Goal: Information Seeking & Learning: Learn about a topic

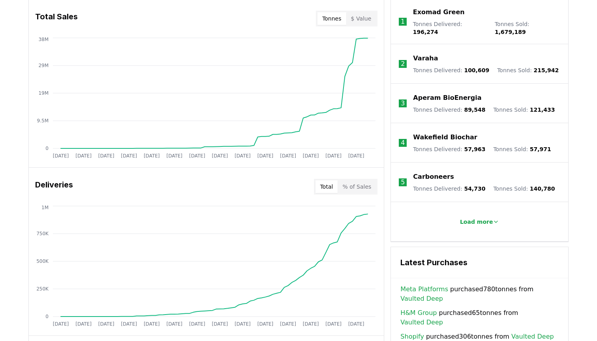
scroll to position [332, 0]
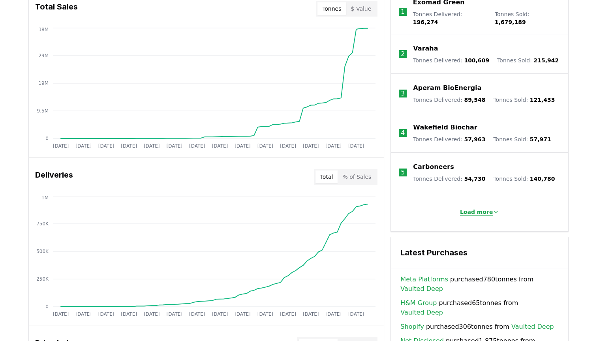
click at [475, 208] on p "Load more" at bounding box center [476, 212] width 33 height 8
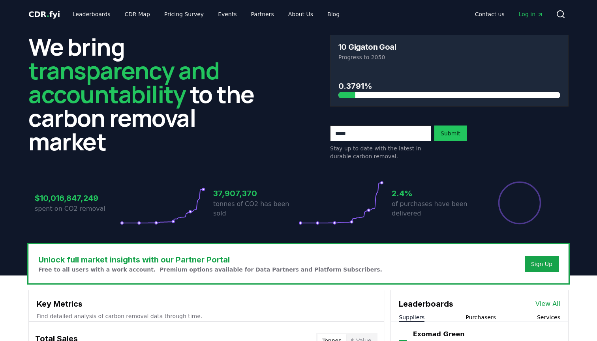
scroll to position [0, 0]
click at [134, 17] on link "CDR Map" at bounding box center [137, 14] width 38 height 14
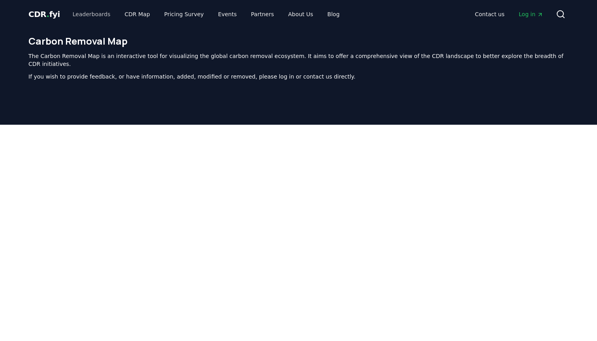
click at [87, 16] on link "Leaderboards" at bounding box center [91, 14] width 51 height 14
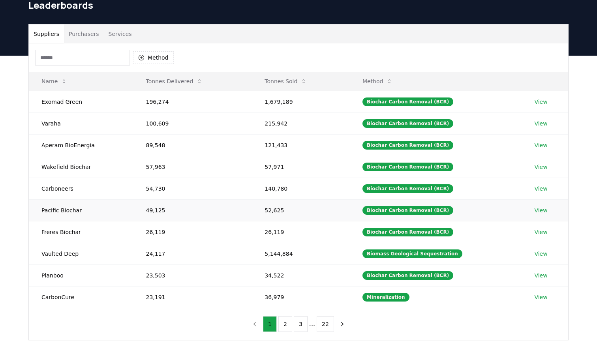
scroll to position [38, 0]
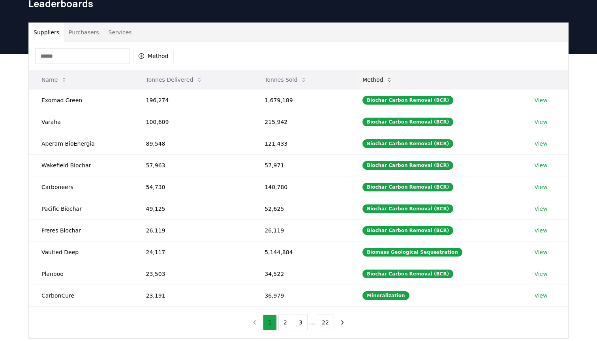
click at [391, 81] on button "Method" at bounding box center [377, 80] width 43 height 16
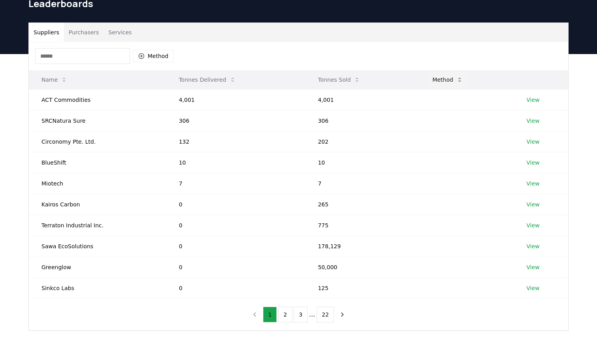
click at [458, 79] on icon at bounding box center [459, 80] width 6 height 6
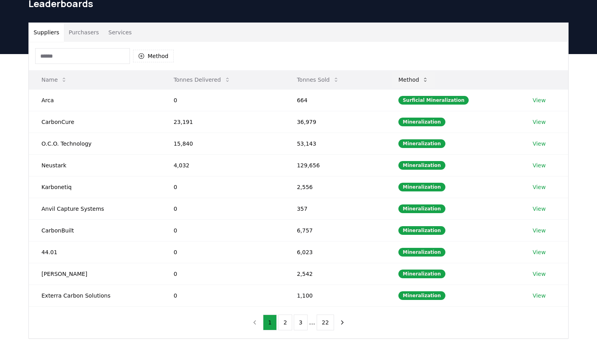
click at [428, 78] on icon at bounding box center [425, 80] width 6 height 6
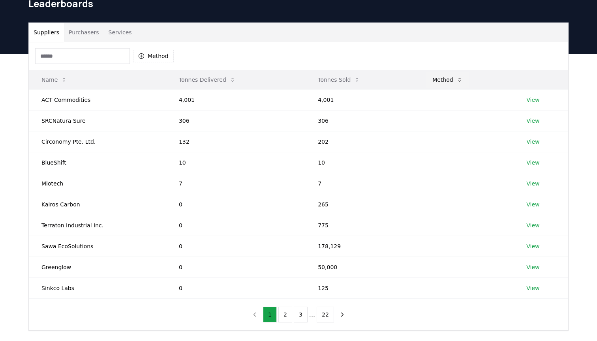
click at [444, 78] on button "Method" at bounding box center [447, 80] width 43 height 16
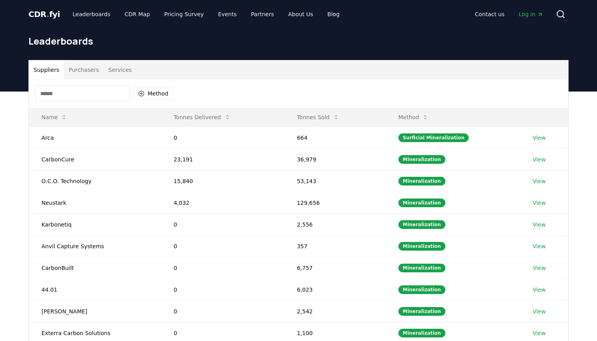
scroll to position [0, 0]
click at [153, 95] on button "Method" at bounding box center [153, 93] width 41 height 13
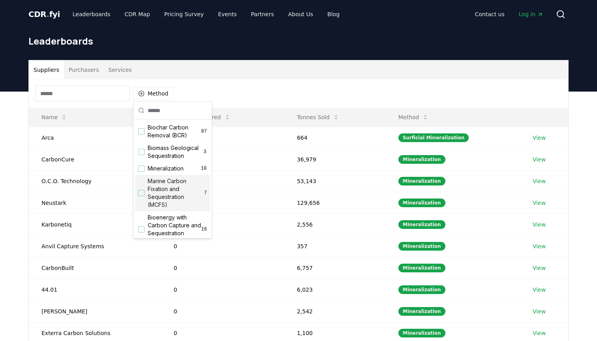
click at [143, 194] on div "Suggestions" at bounding box center [141, 193] width 6 height 6
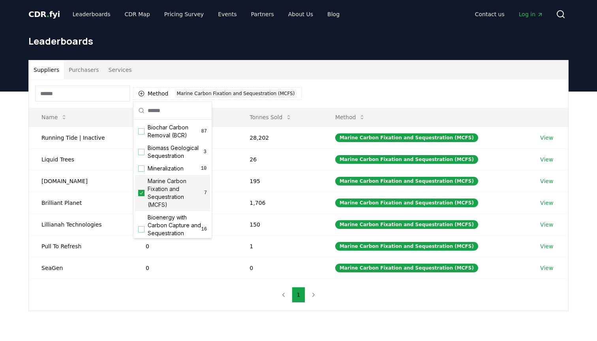
click at [23, 196] on div "Suppliers Purchasers Services Method 1 Marine Carbon Fixation and Sequestration…" at bounding box center [298, 185] width 553 height 251
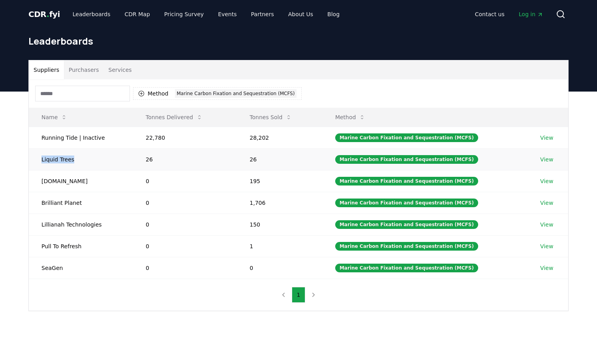
drag, startPoint x: 72, startPoint y: 160, endPoint x: 42, endPoint y: 160, distance: 29.6
click at [42, 160] on td "Liquid Trees" at bounding box center [81, 159] width 104 height 22
click at [274, 95] on div "Marine Carbon Fixation and Sequestration (MCFS)" at bounding box center [236, 93] width 122 height 9
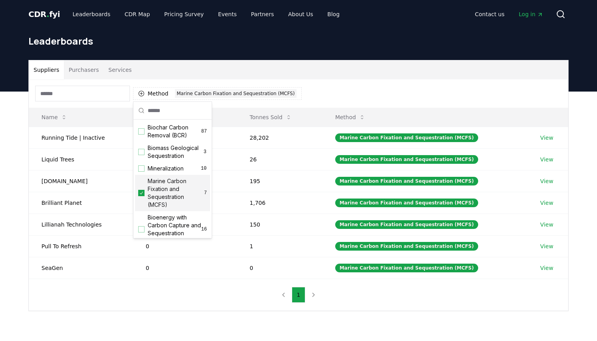
click at [143, 194] on icon "Suggestions" at bounding box center [142, 193] width 6 height 6
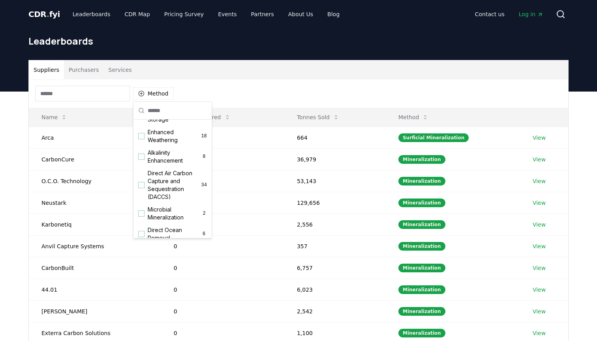
scroll to position [148, 0]
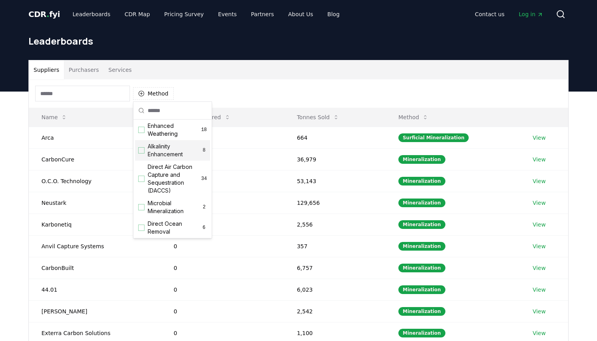
click at [141, 149] on div "Suggestions" at bounding box center [141, 150] width 6 height 6
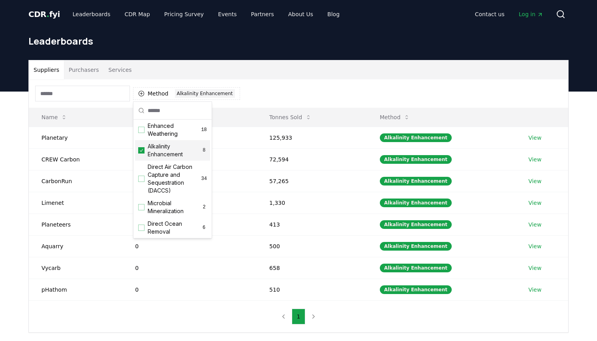
click at [59, 318] on div "Method 1 Alkalinity Enhancement Name Tonnes Delivered Tonnes Sold Method Planet…" at bounding box center [298, 205] width 539 height 253
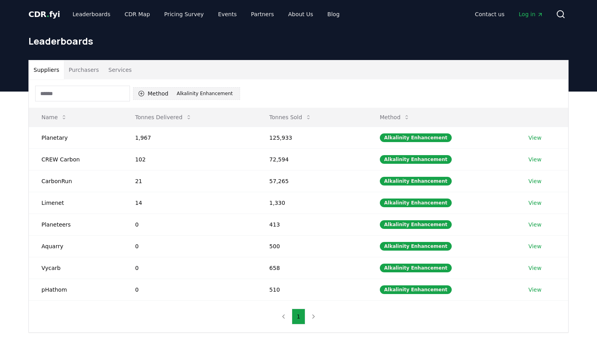
click at [199, 92] on div "Alkalinity Enhancement" at bounding box center [205, 93] width 60 height 9
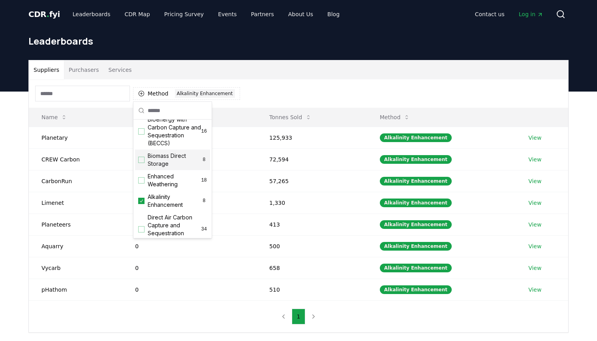
scroll to position [111, 0]
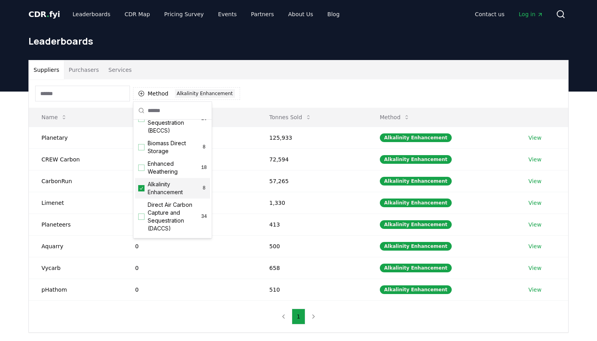
click at [140, 188] on icon "Suggestions" at bounding box center [142, 188] width 6 height 6
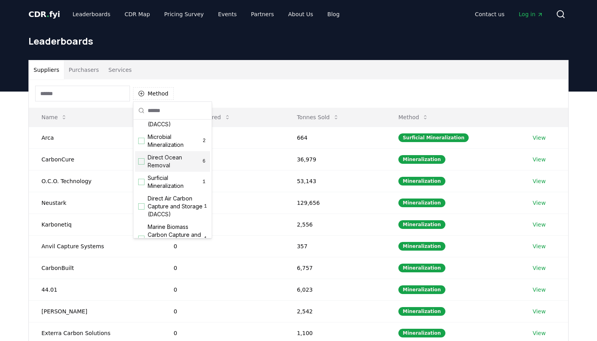
scroll to position [217, 0]
click at [142, 158] on div "Suggestions" at bounding box center [141, 159] width 6 height 6
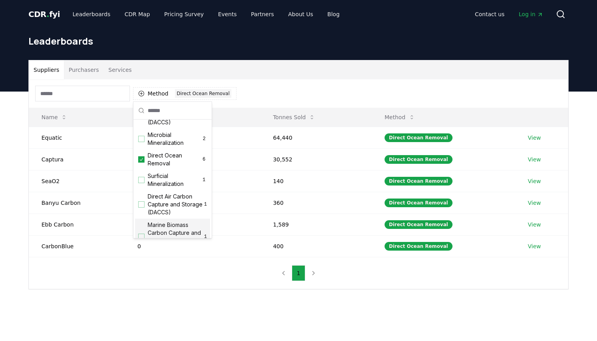
click at [128, 301] on div "Suppliers Purchasers Services Method 1 Direct Ocean Removal Name Tonnes Deliver…" at bounding box center [298, 206] width 597 height 229
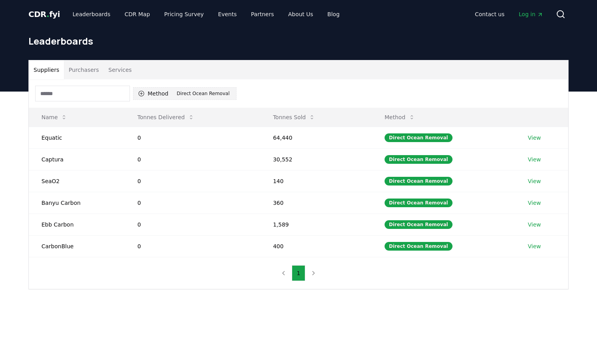
click at [175, 95] on div "Direct Ocean Removal" at bounding box center [203, 93] width 57 height 9
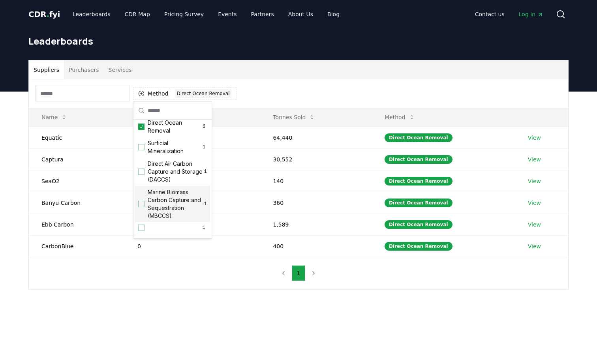
scroll to position [246, 0]
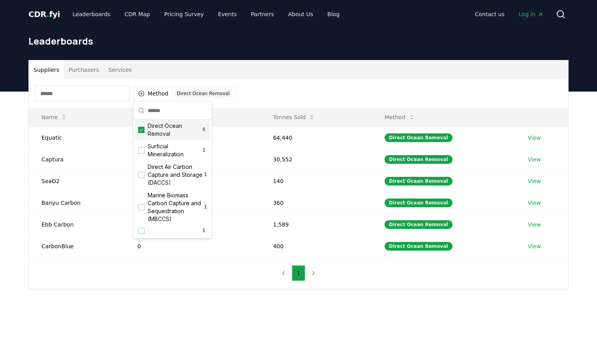
click at [141, 129] on icon "Suggestions" at bounding box center [142, 130] width 6 height 6
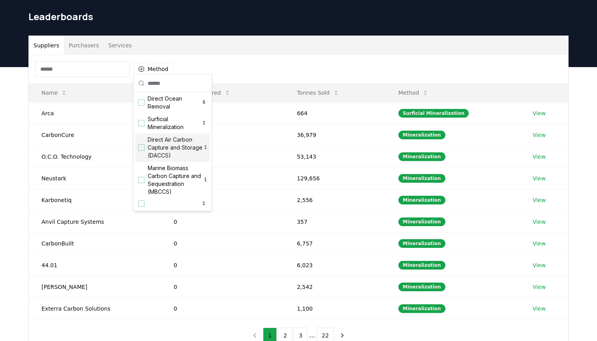
scroll to position [27, 0]
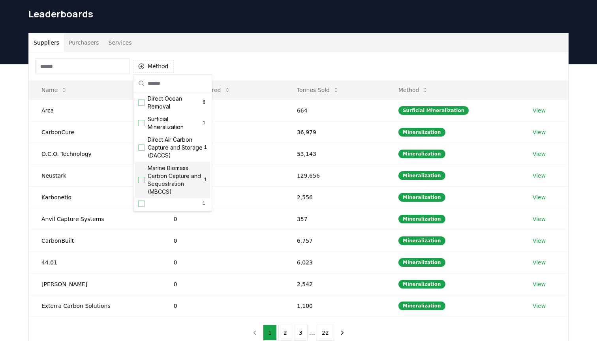
click at [143, 181] on div "Suggestions" at bounding box center [141, 180] width 6 height 6
